Goal: Download file/media

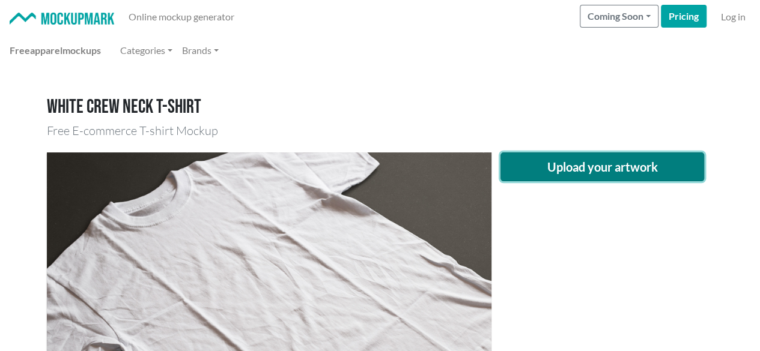
click at [666, 168] on button "Upload your artwork" at bounding box center [602, 167] width 204 height 29
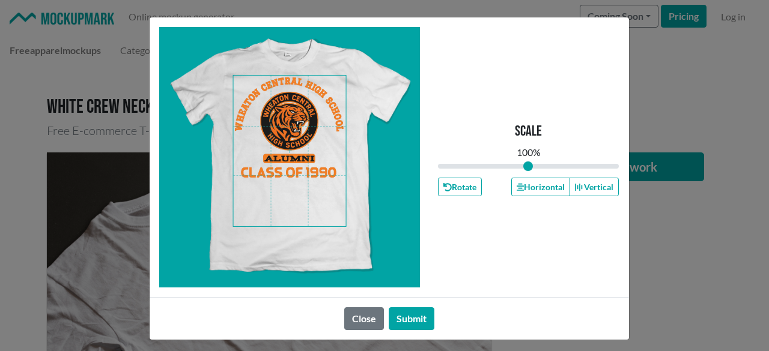
click at [292, 129] on span at bounding box center [289, 151] width 113 height 151
click at [528, 196] on button "Horizontal" at bounding box center [540, 187] width 59 height 19
click at [528, 195] on button "Horizontal" at bounding box center [540, 187] width 59 height 19
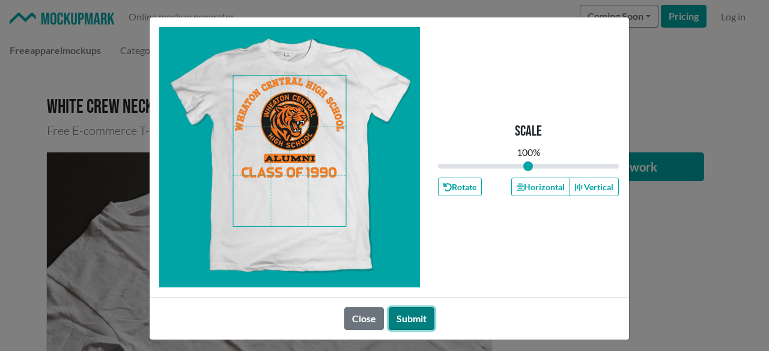
click at [405, 321] on button "Submit" at bounding box center [412, 319] width 46 height 23
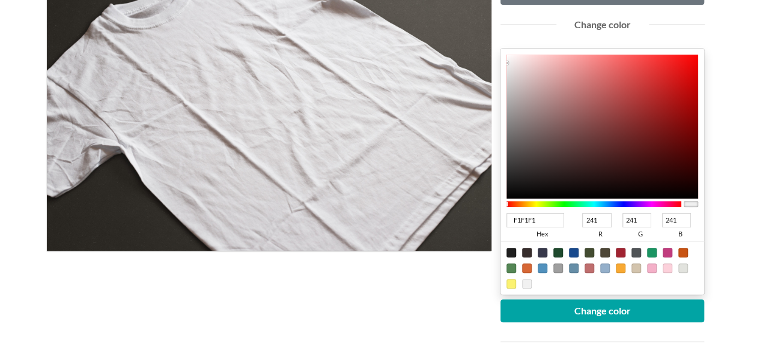
scroll to position [180, 0]
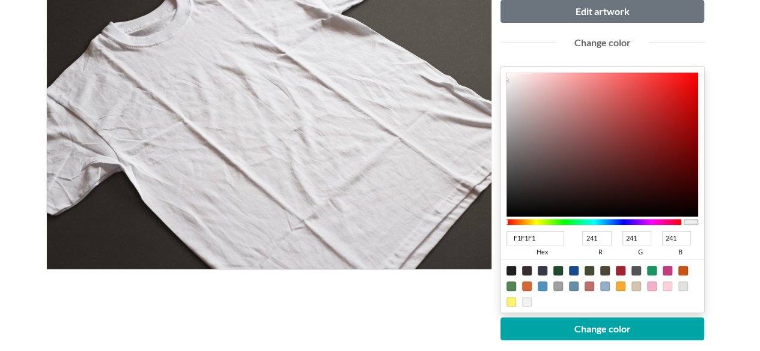
type input "231E1E"
type input "35"
type input "30"
type input "211C1C"
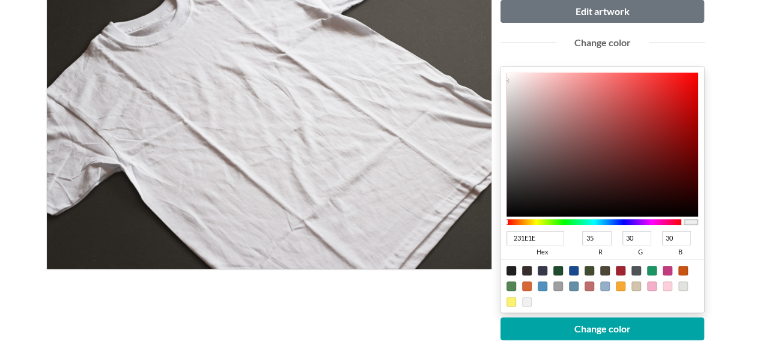
type input "33"
type input "28"
type input "201C1C"
type input "32"
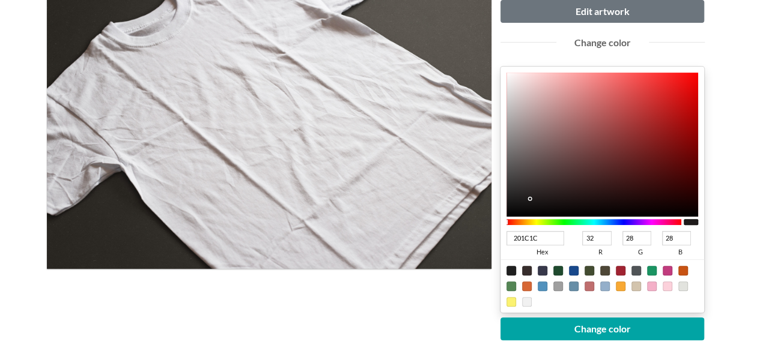
type input "1D1B1B"
type input "29"
type input "27"
type input "1A1A1A"
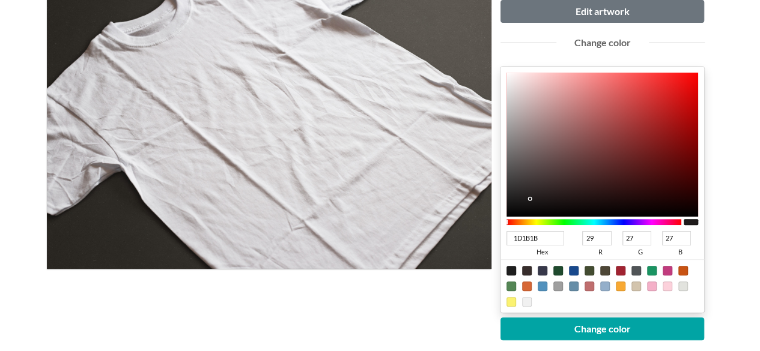
type input "26"
type input "191919"
type input "25"
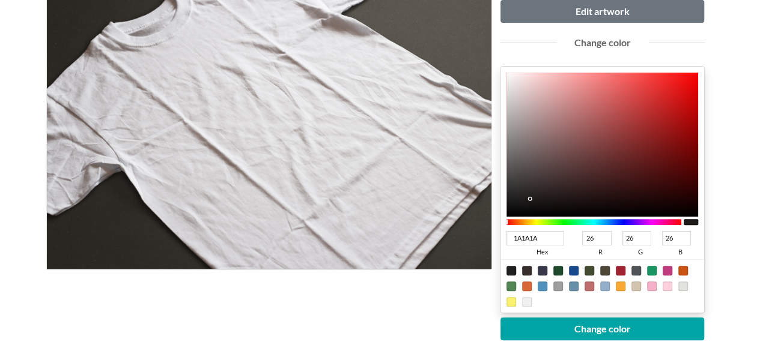
type input "25"
type input "1E1C1C"
type input "30"
type input "28"
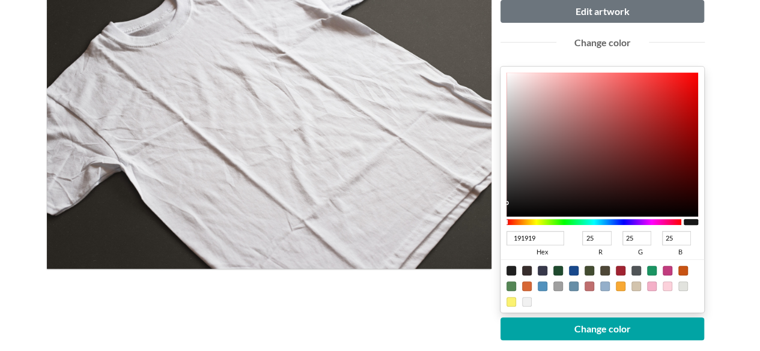
type input "28"
type input "211D1D"
type input "33"
type input "29"
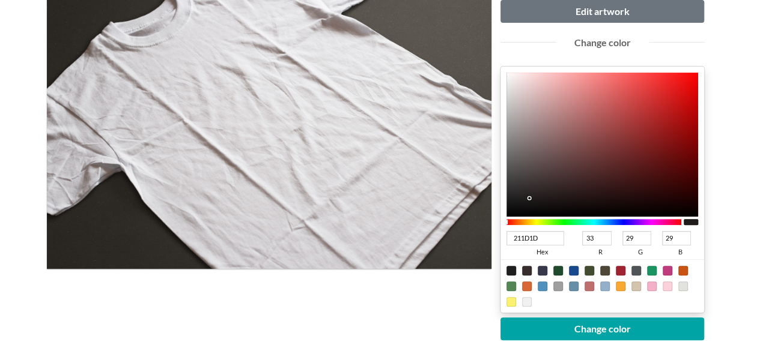
type input "211E1E"
type input "30"
type input "201D1D"
type input "32"
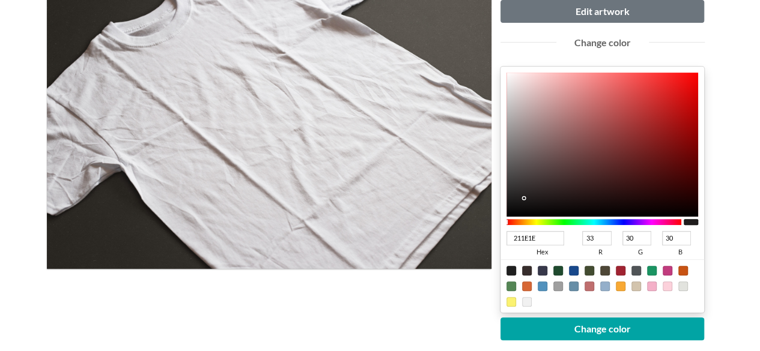
type input "29"
type input "1D1B1B"
type input "29"
type input "27"
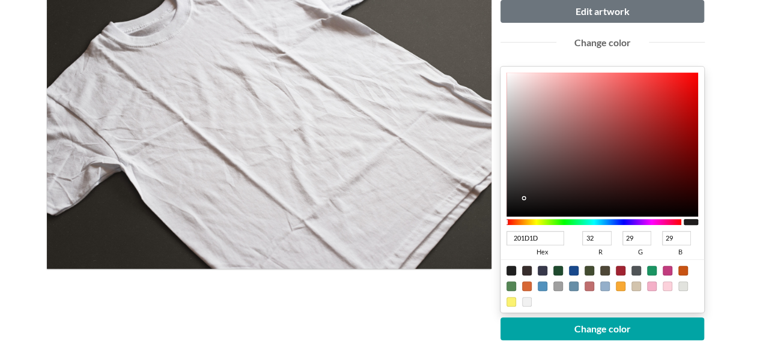
type input "27"
type input "1C1A1A"
type input "28"
type input "26"
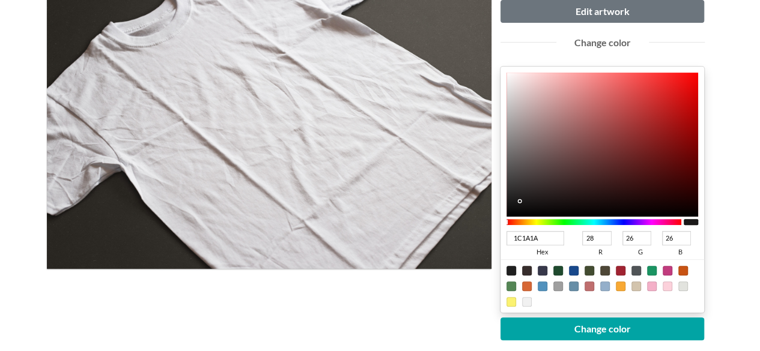
type input "1A1919"
type input "26"
type input "25"
type input "181717"
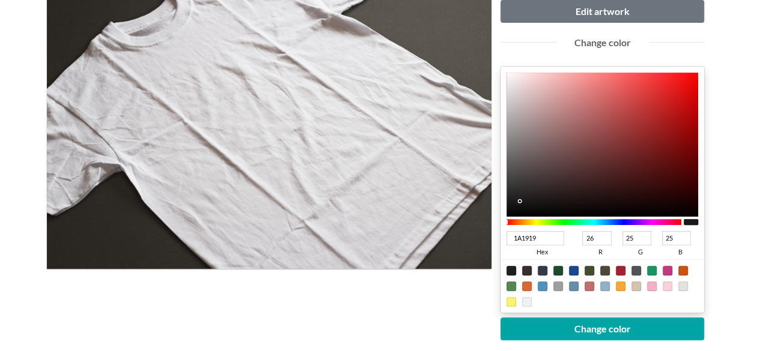
type input "24"
type input "23"
drag, startPoint x: 527, startPoint y: 198, endPoint x: 518, endPoint y: 202, distance: 10.5
click at [518, 202] on div at bounding box center [602, 145] width 192 height 144
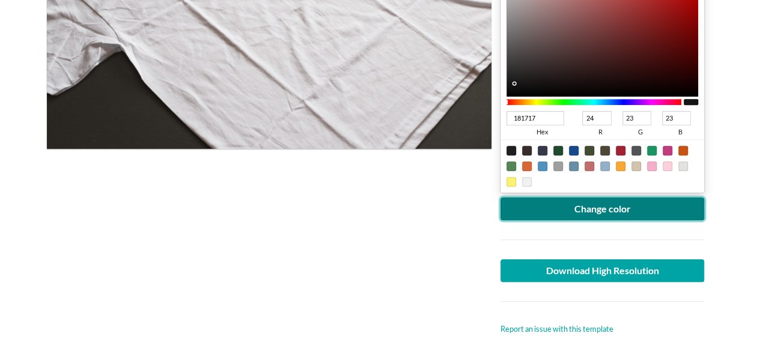
click at [640, 208] on button "Change color" at bounding box center [602, 209] width 204 height 23
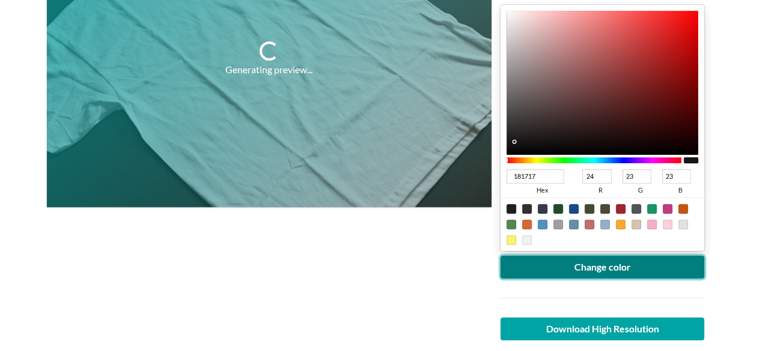
scroll to position [300, 0]
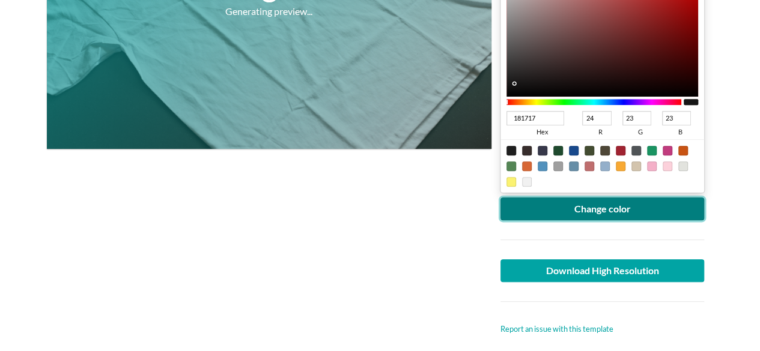
click at [605, 201] on button "Change color" at bounding box center [602, 209] width 204 height 23
click at [539, 205] on button "Change color" at bounding box center [602, 209] width 204 height 23
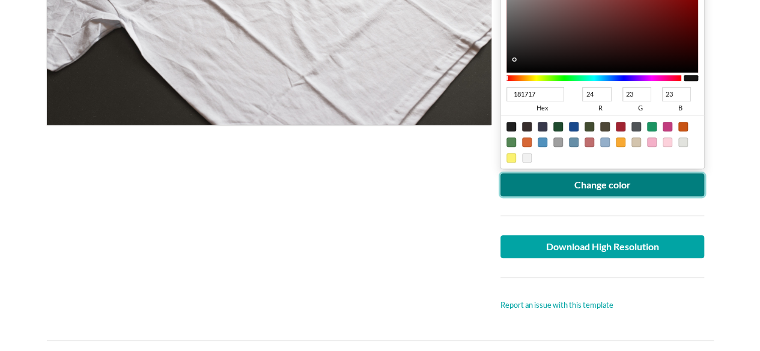
scroll to position [360, 0]
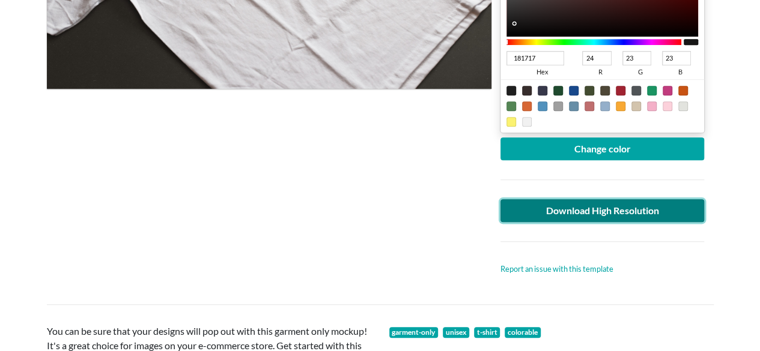
click at [604, 210] on link "Download High Resolution" at bounding box center [602, 210] width 204 height 23
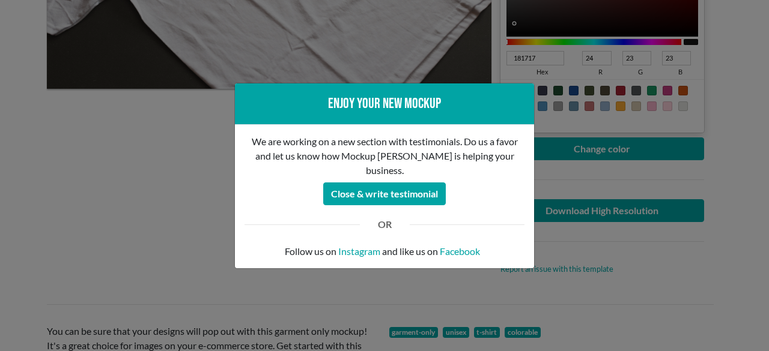
click at [160, 202] on div "Enjoy your new mockup We are working on a new section with testimonials. Do us …" at bounding box center [384, 175] width 769 height 351
